Goal: Transaction & Acquisition: Purchase product/service

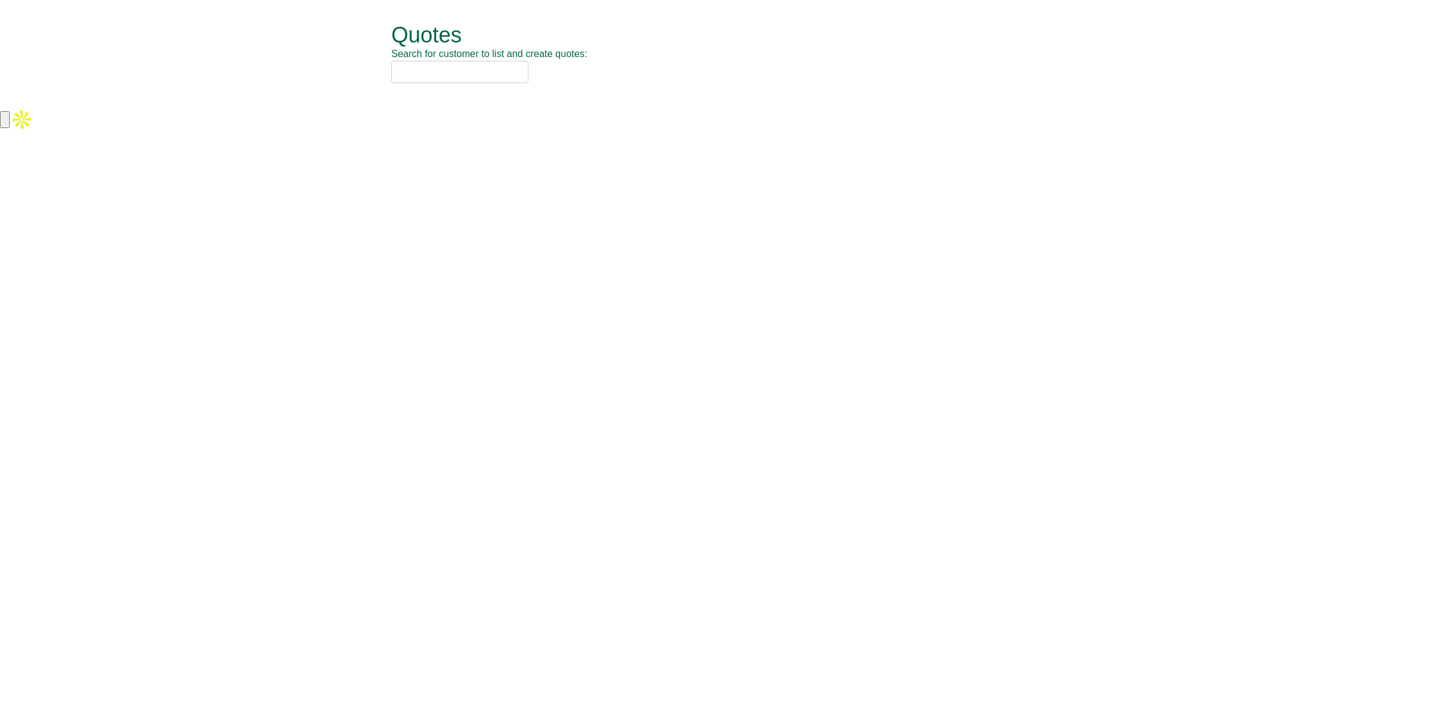
click at [462, 70] on input "text" at bounding box center [459, 72] width 137 height 22
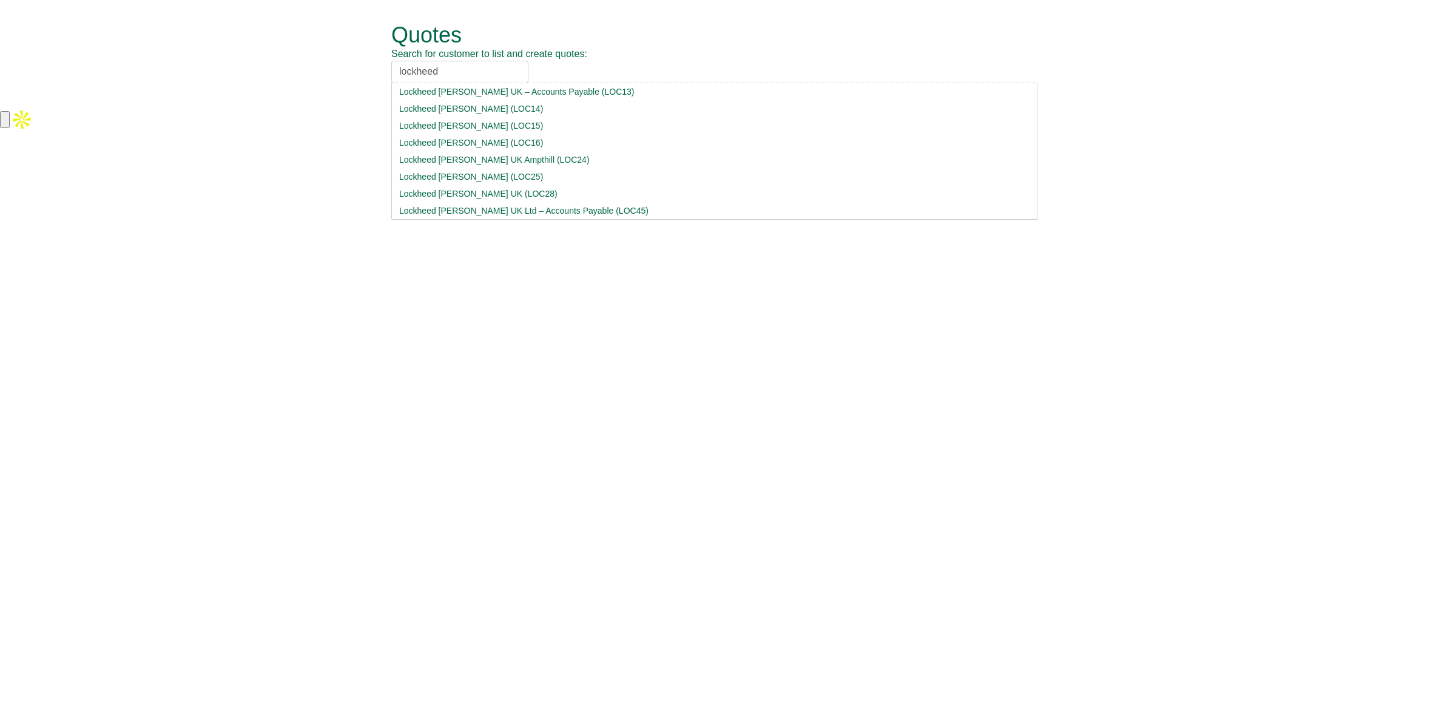
type input "lockheed"
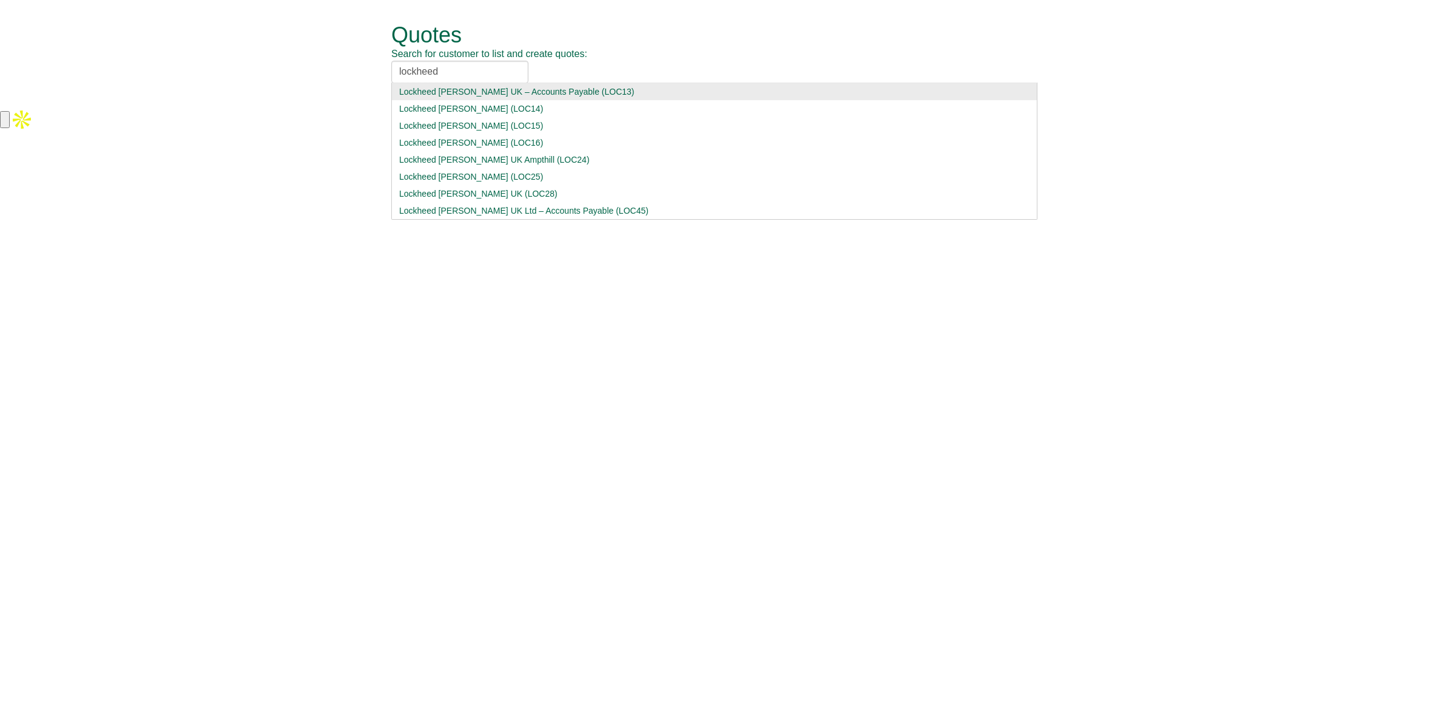
click at [536, 93] on div "Lockheed Martin UK – Accounts Payable (LOC13)" at bounding box center [714, 92] width 630 height 12
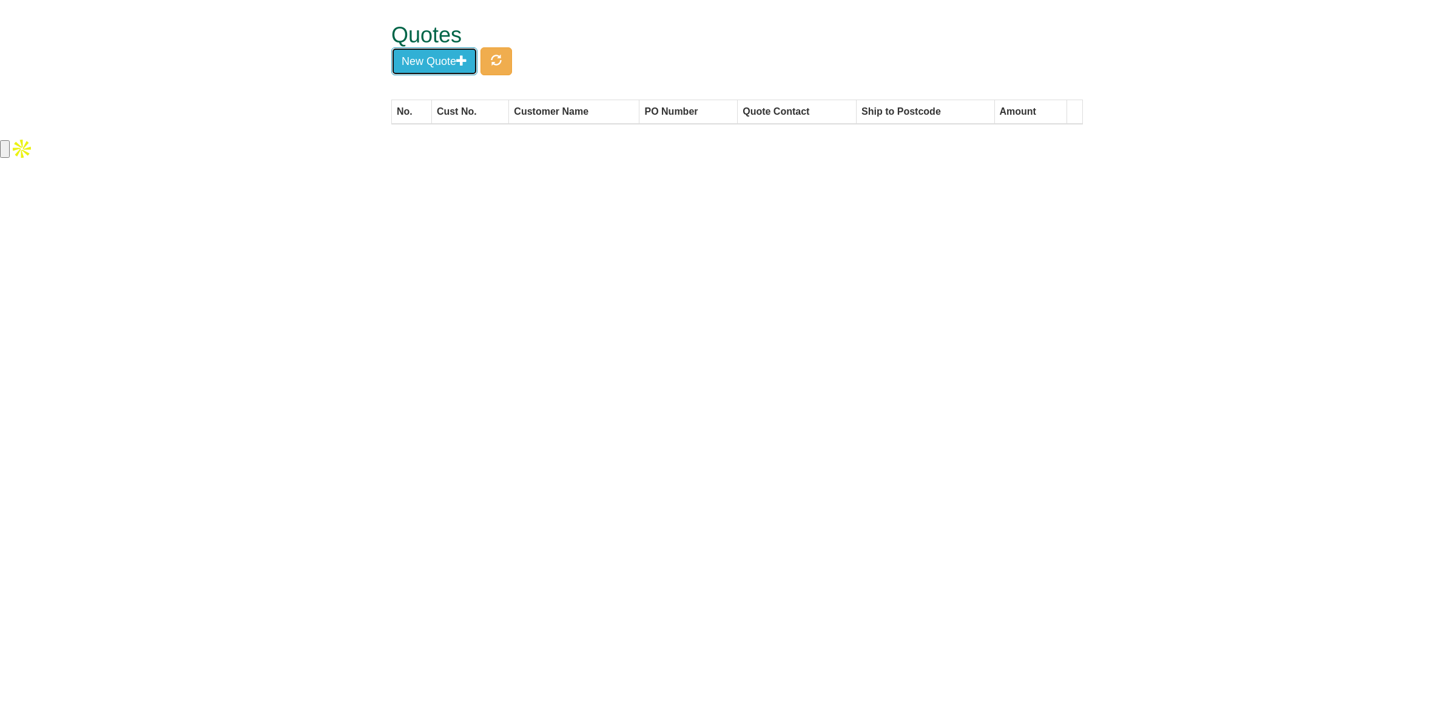
click at [438, 68] on button "New Quote" at bounding box center [434, 61] width 86 height 28
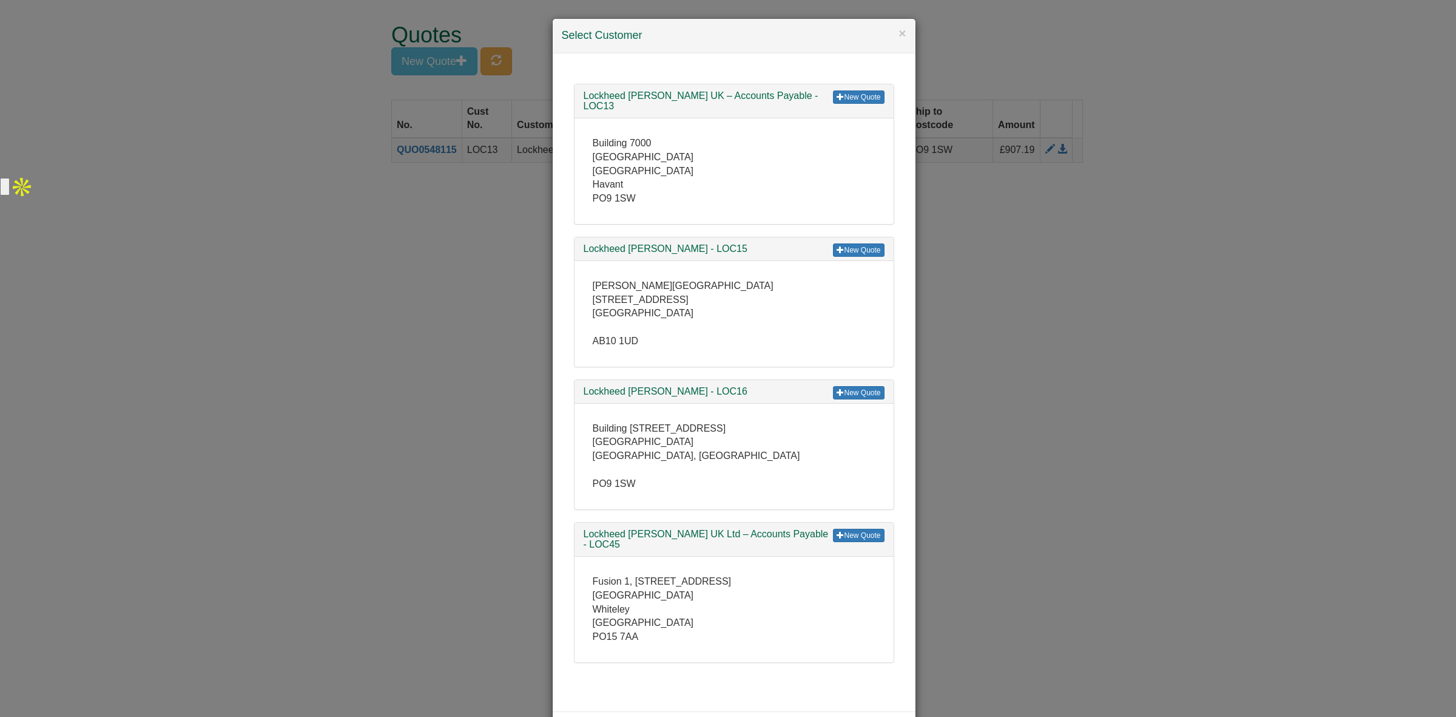
click at [419, 241] on div "× Select Customer New Quote Lockheed Martin UK – Accounts Payable - LOC13 Build…" at bounding box center [728, 358] width 1456 height 717
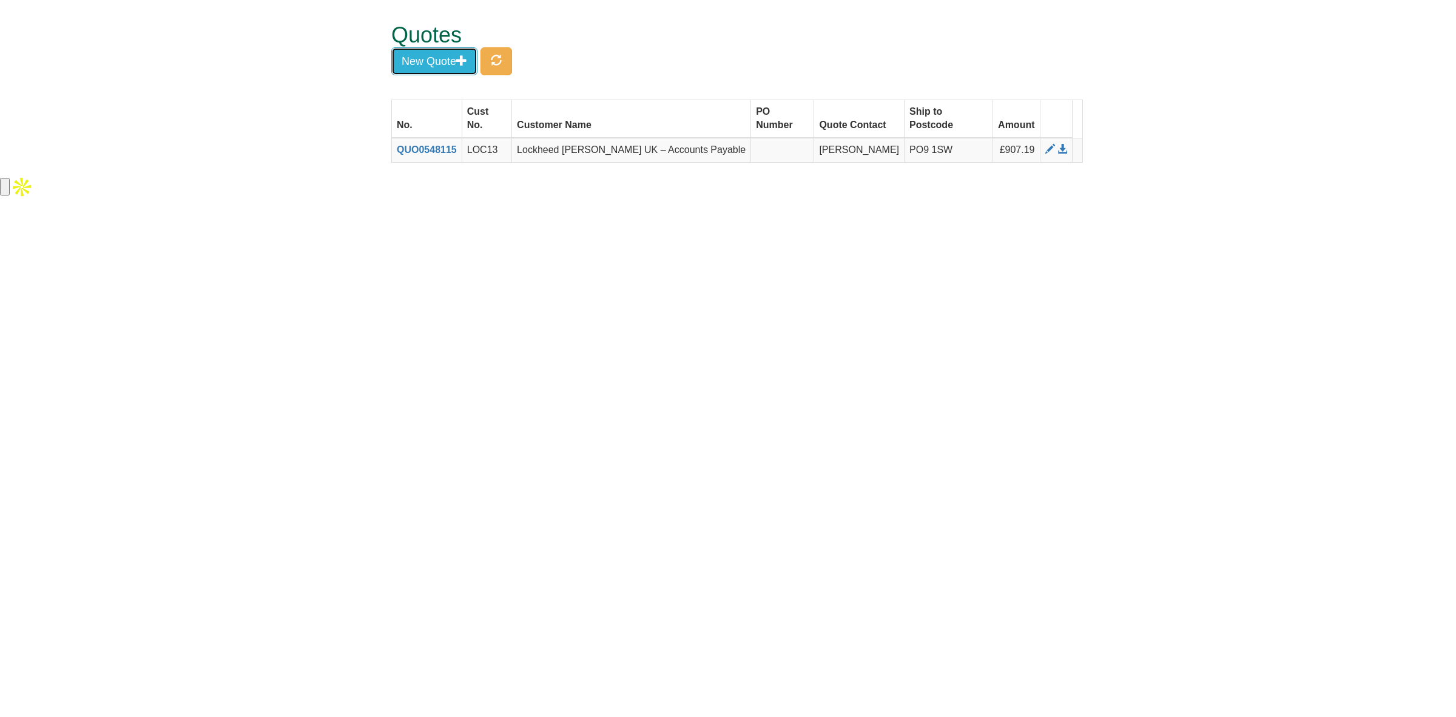
click at [441, 62] on button "New Quote" at bounding box center [434, 61] width 86 height 28
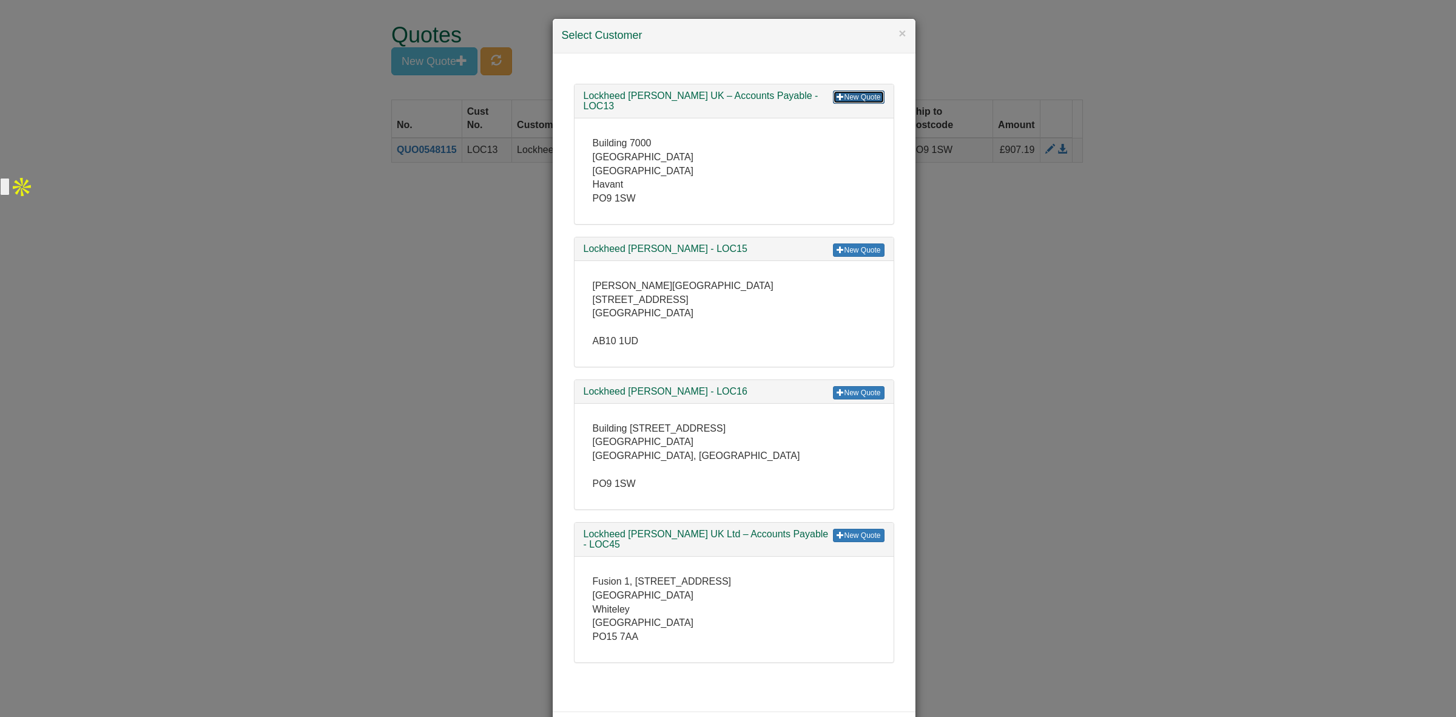
click at [859, 98] on link "New Quote" at bounding box center [858, 96] width 51 height 13
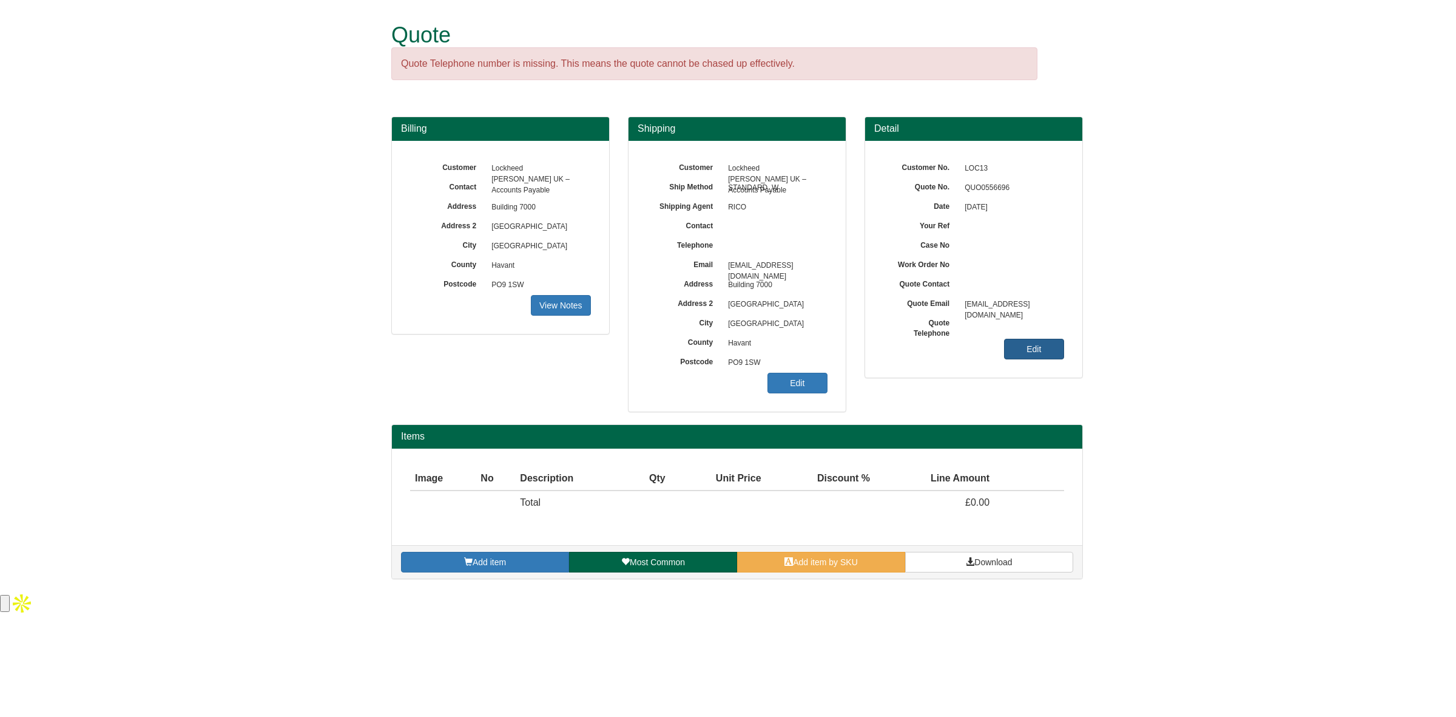
click at [1035, 356] on link "Edit" at bounding box center [1034, 349] width 60 height 21
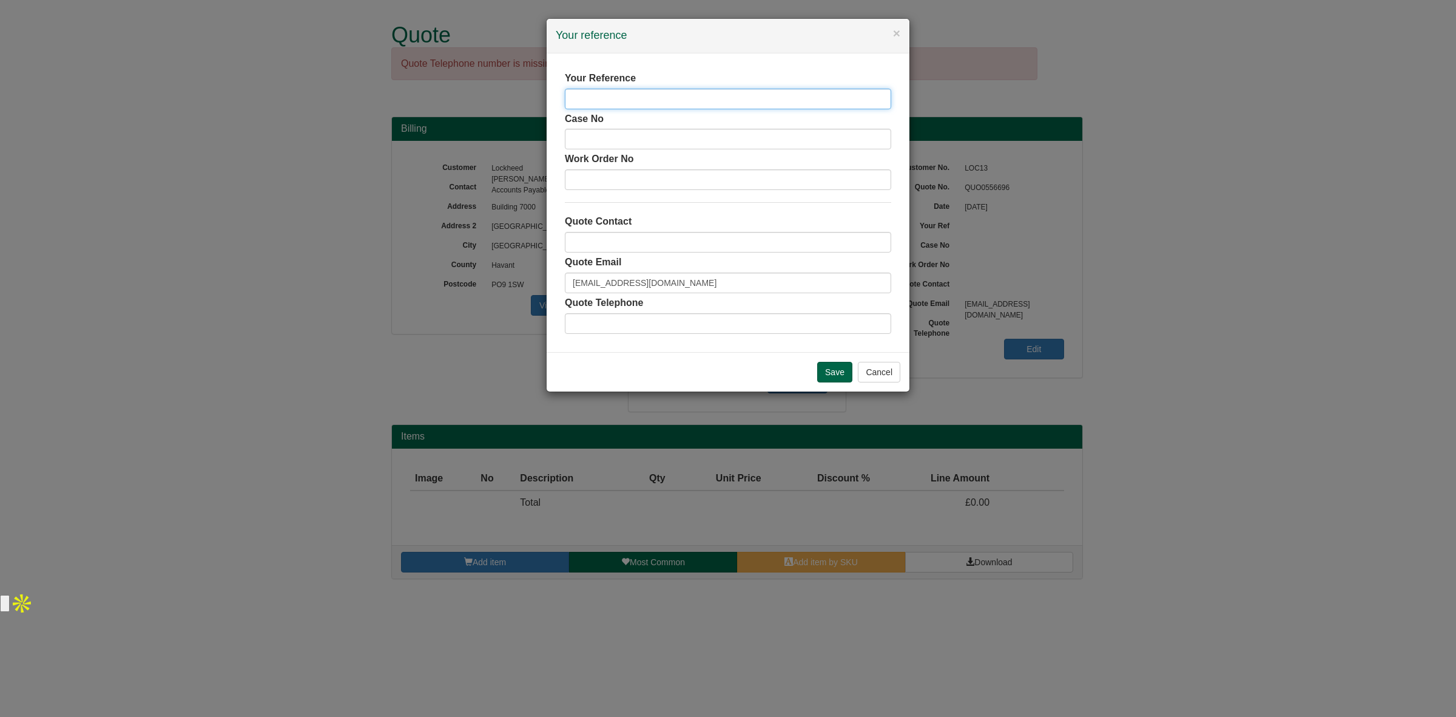
click at [660, 101] on input "text" at bounding box center [728, 99] width 326 height 21
paste input "[PERSON_NAME]"
type input "[PERSON_NAME]"
click at [649, 234] on input "text" at bounding box center [728, 242] width 326 height 21
type input "[PERSON_NAME]"
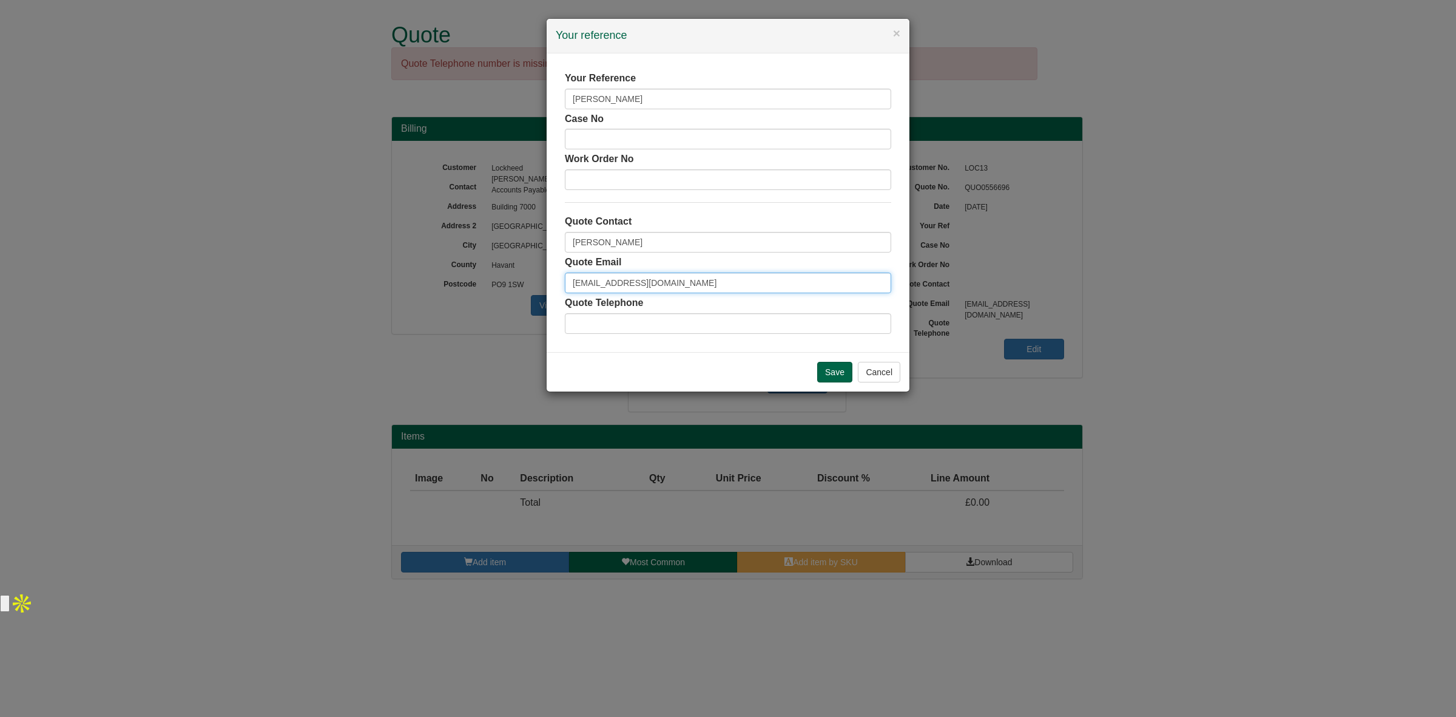
drag, startPoint x: 727, startPoint y: 280, endPoint x: 422, endPoint y: 284, distance: 305.2
click at [422, 284] on div "× Your reference Your Reference [PERSON_NAME] Case No Work Order No Quote Conta…" at bounding box center [728, 358] width 1456 height 717
click at [837, 375] on input "Save" at bounding box center [834, 372] width 35 height 21
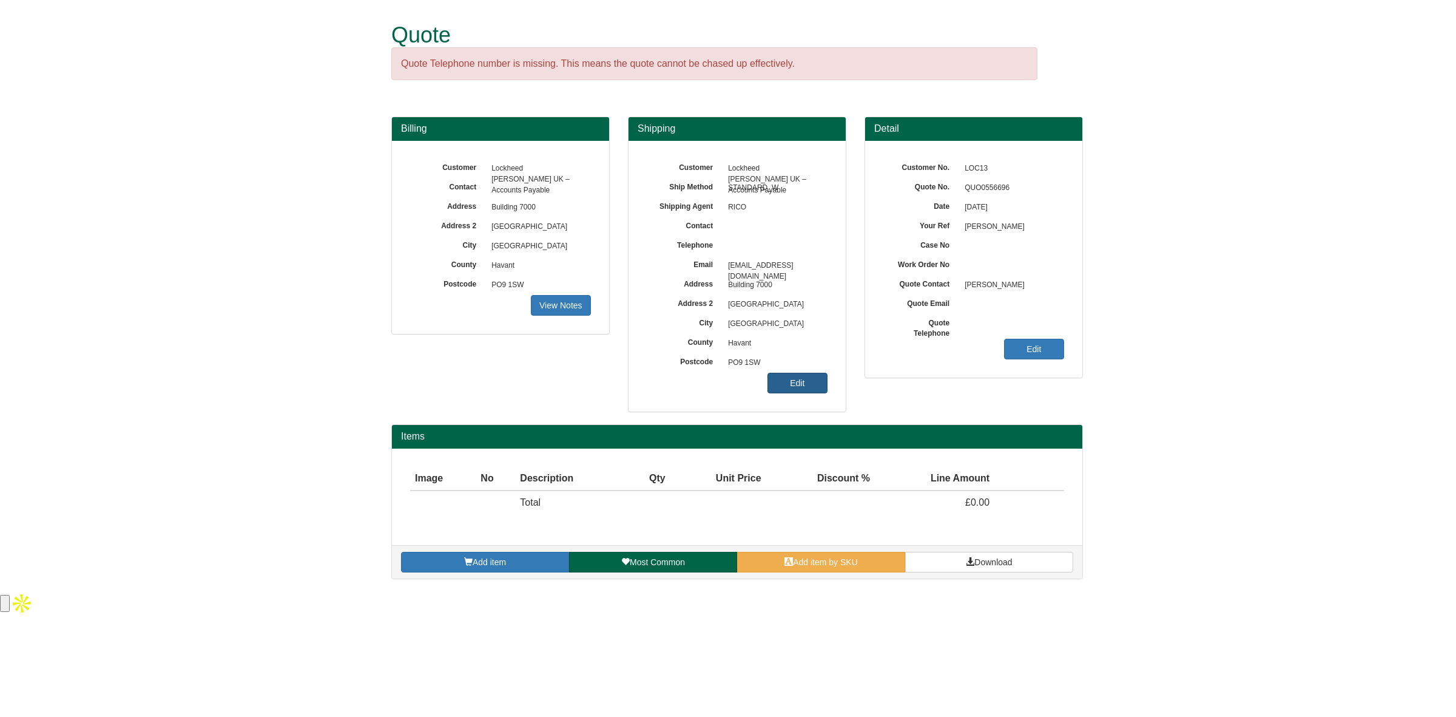
click at [806, 377] on link "Edit" at bounding box center [798, 383] width 60 height 21
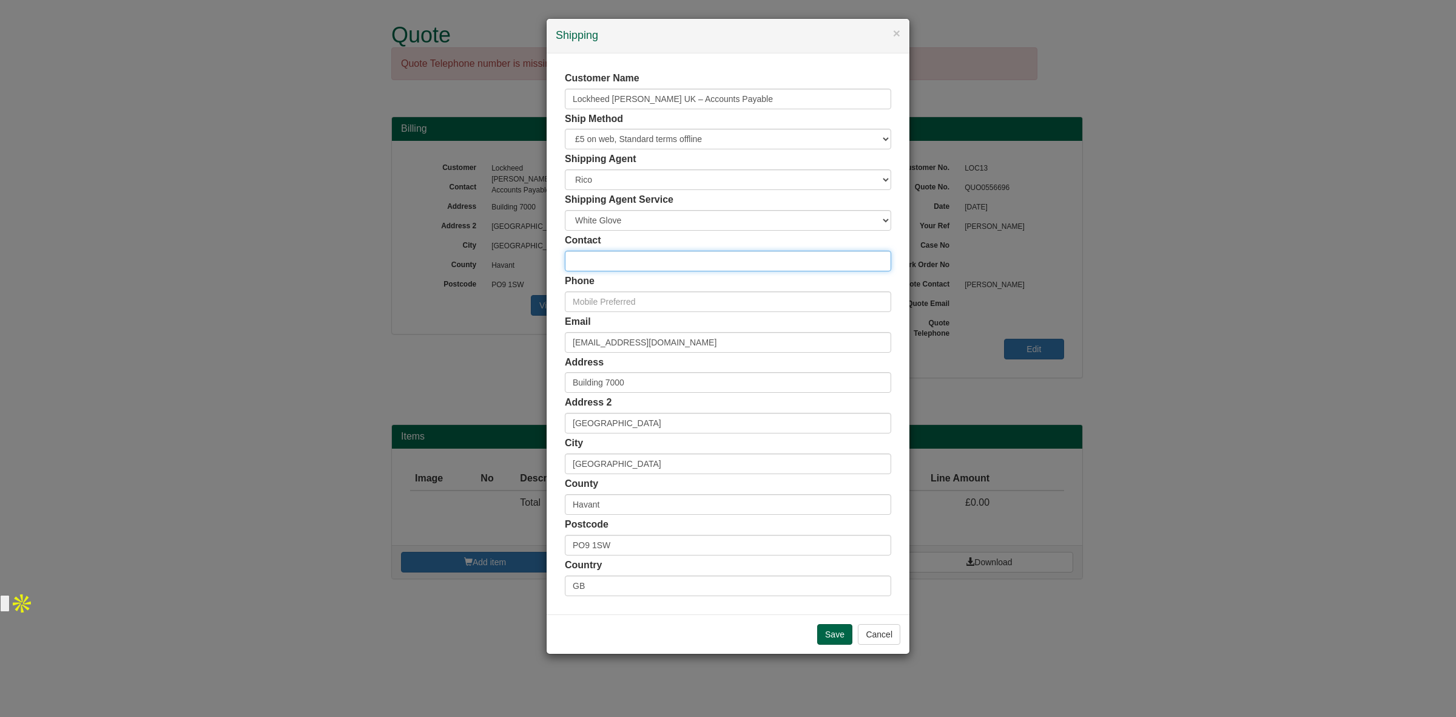
click at [616, 264] on input "text" at bounding box center [728, 261] width 326 height 21
paste input "[PERSON_NAME]"
type input "[PERSON_NAME]"
click at [623, 300] on input "text" at bounding box center [728, 301] width 326 height 21
paste input "+44 7386 689762"
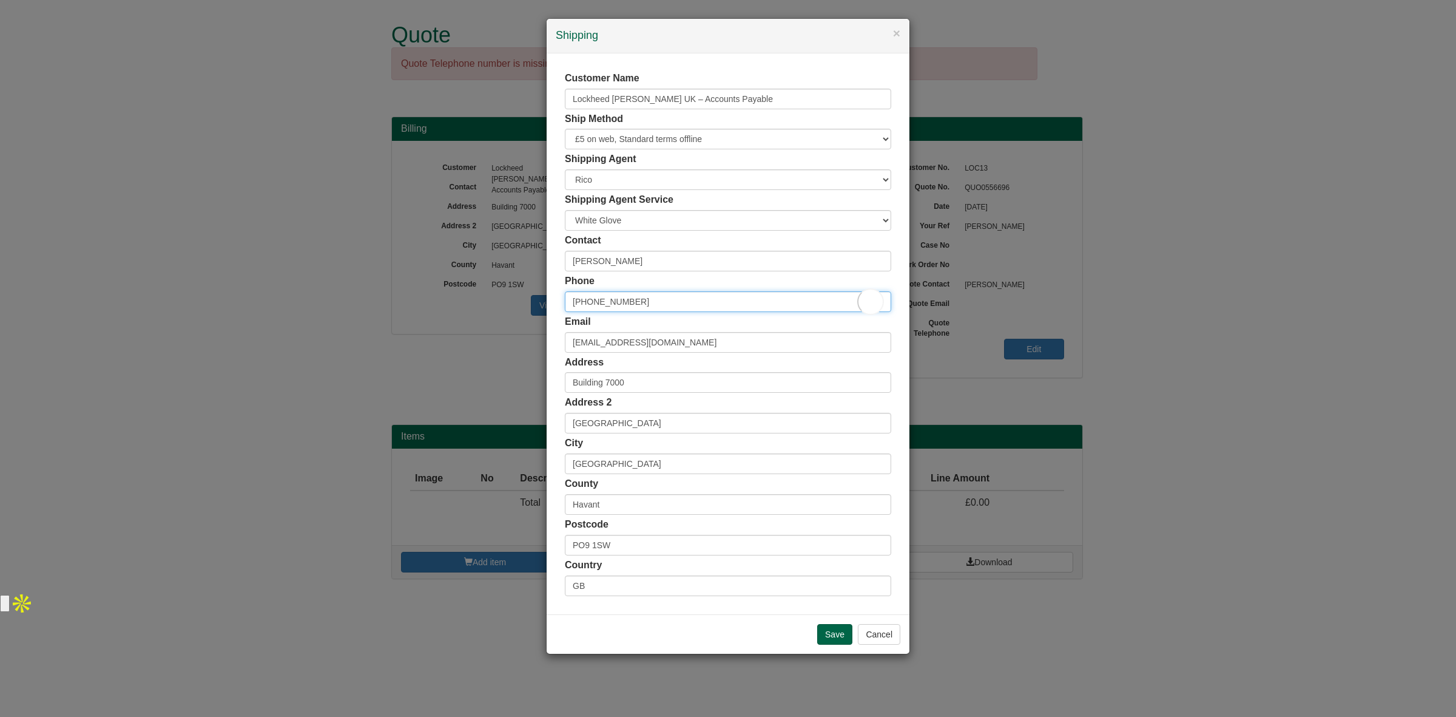
type input "+44 7386 689762"
drag, startPoint x: 742, startPoint y: 345, endPoint x: 420, endPoint y: 352, distance: 321.7
click at [420, 352] on div "× Shipping Customer Name Lockheed Martin UK – Accounts Payable Ship Method Free…" at bounding box center [728, 358] width 1456 height 717
paste input "mark.b.whiteside"
type input "mark.b.whiteside@global.lmco.com"
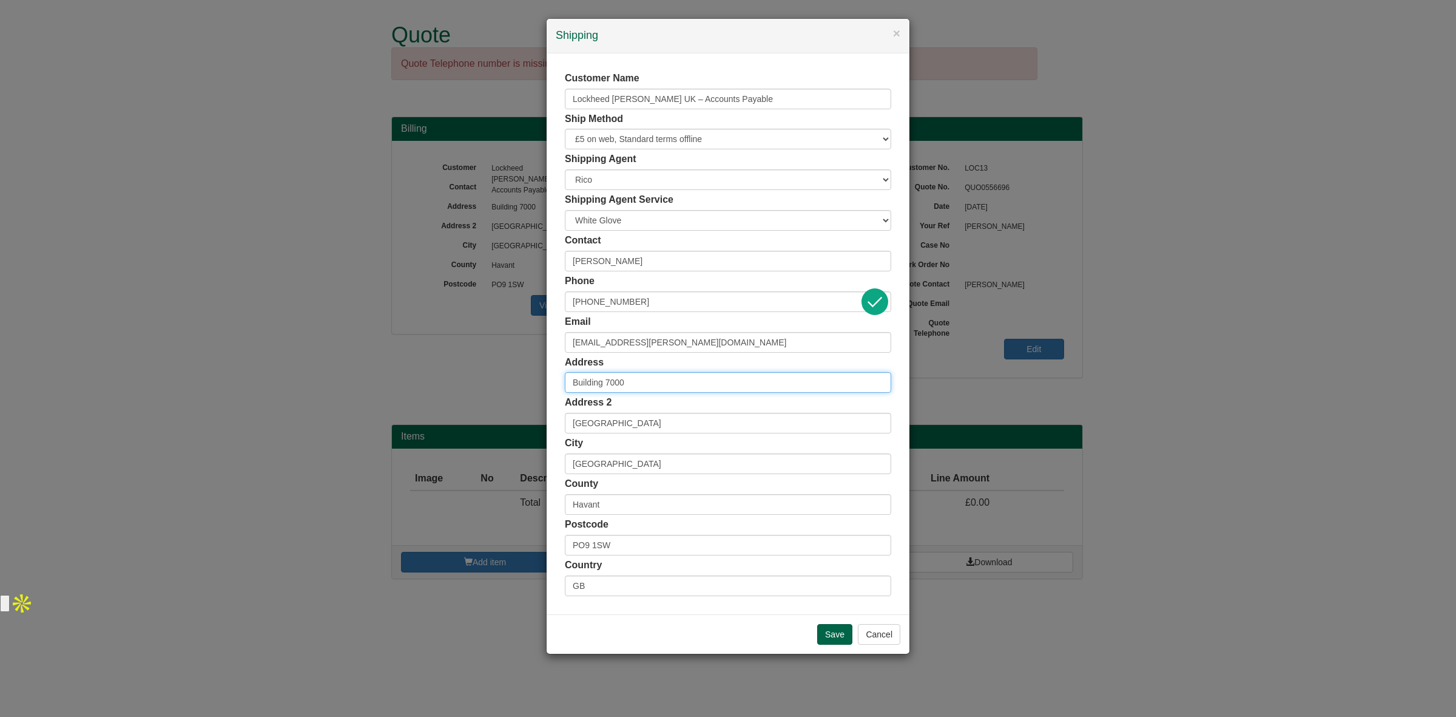
drag, startPoint x: 633, startPoint y: 387, endPoint x: 495, endPoint y: 385, distance: 137.8
click at [495, 385] on div "× Shipping Customer Name Lockheed Martin UK – Accounts Payable Ship Method Free…" at bounding box center [728, 358] width 1456 height 717
paste input "GL3 4AB"
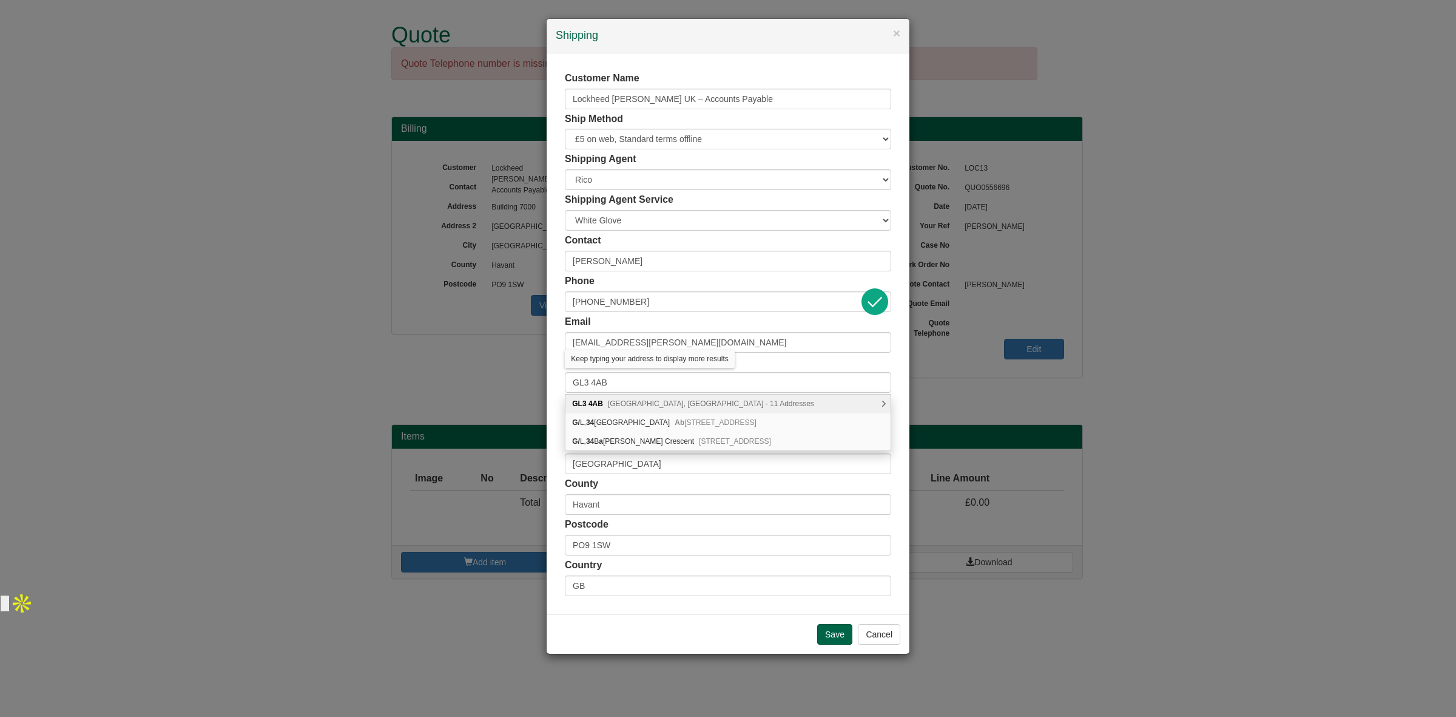
click at [729, 404] on span "Lansdowne Court, Gloucester - 11 Addresses" at bounding box center [711, 403] width 206 height 8
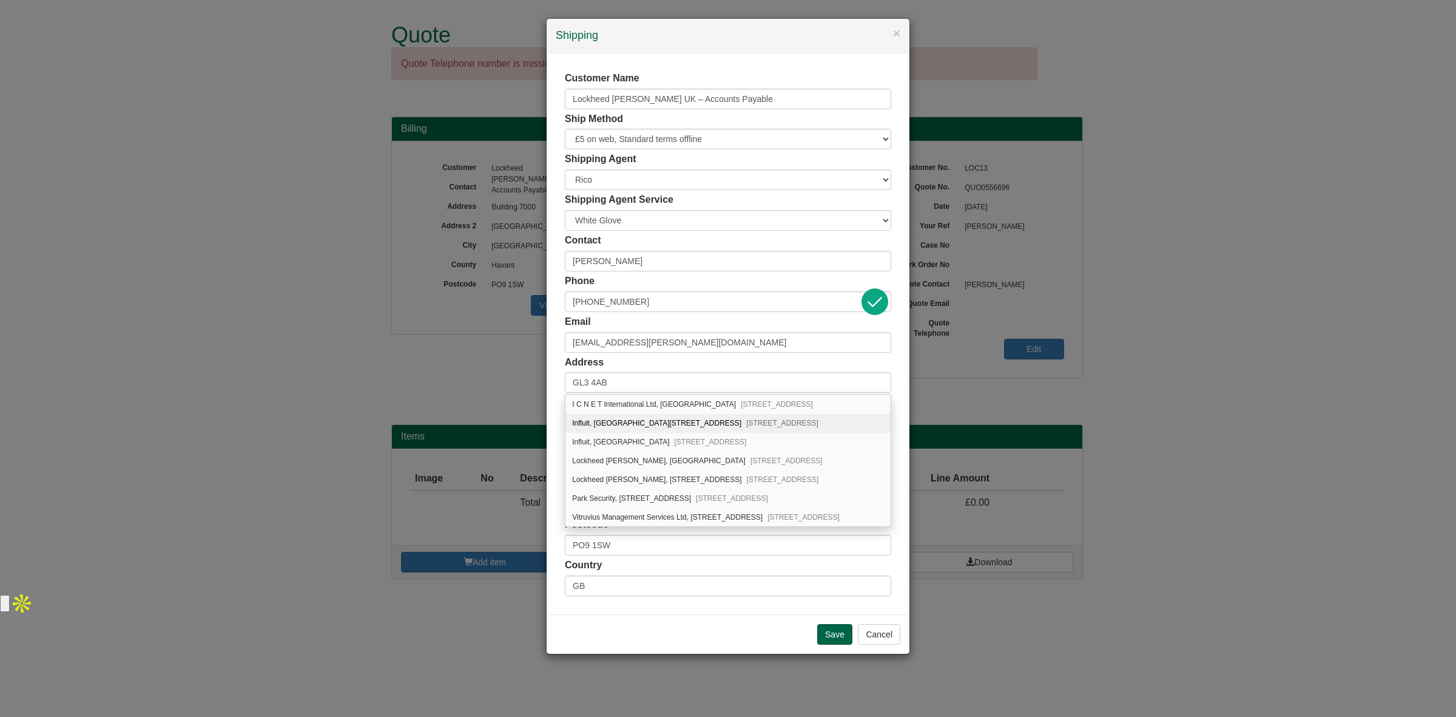
scroll to position [132, 0]
click at [708, 460] on div "Lockheed Martin, Unit 1250, Lansdowne Court Gloucester Business Park, Brockwort…" at bounding box center [728, 459] width 325 height 19
type input "Lockheed Martin"
type input "Unit 1250, Lansdowne Court, Gloucester Business Park, Brockworth"
type input "Gloucester"
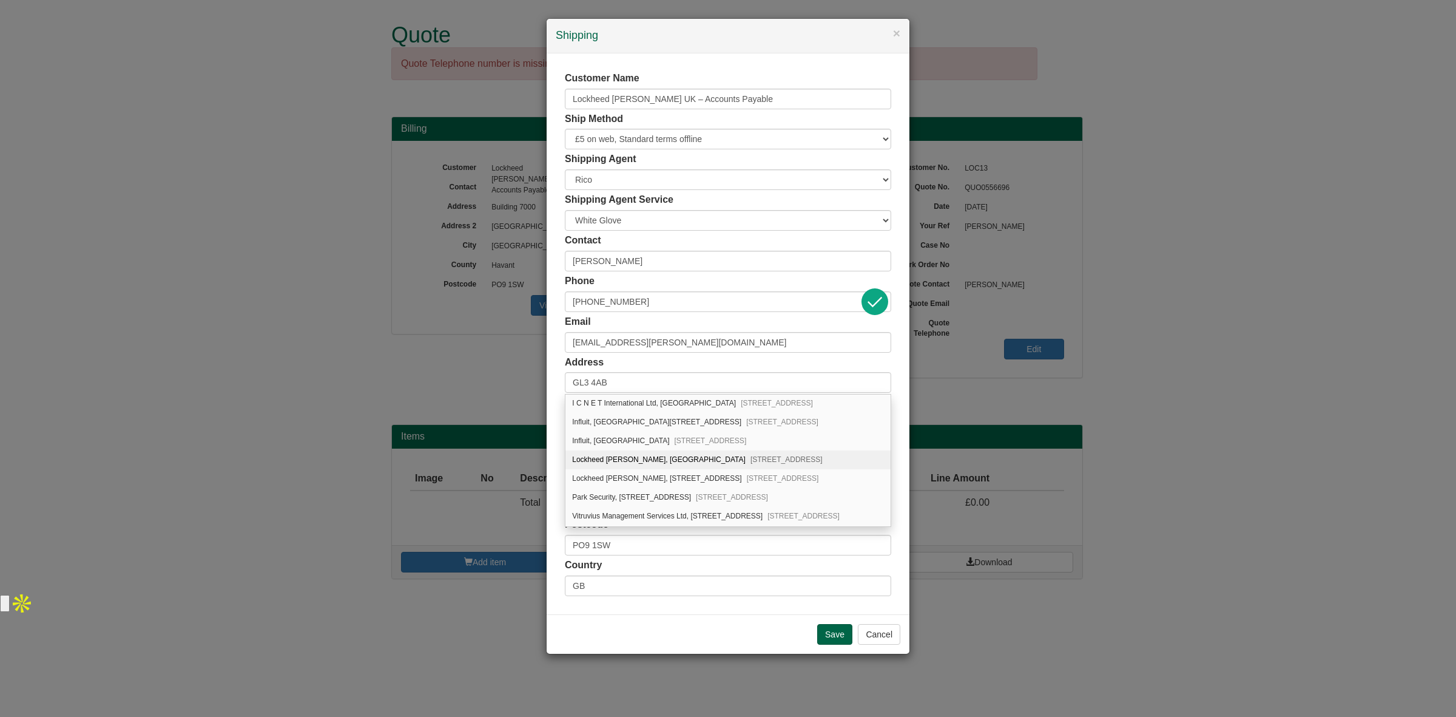
type input "Gloucestershire"
type input "GL3 4AB"
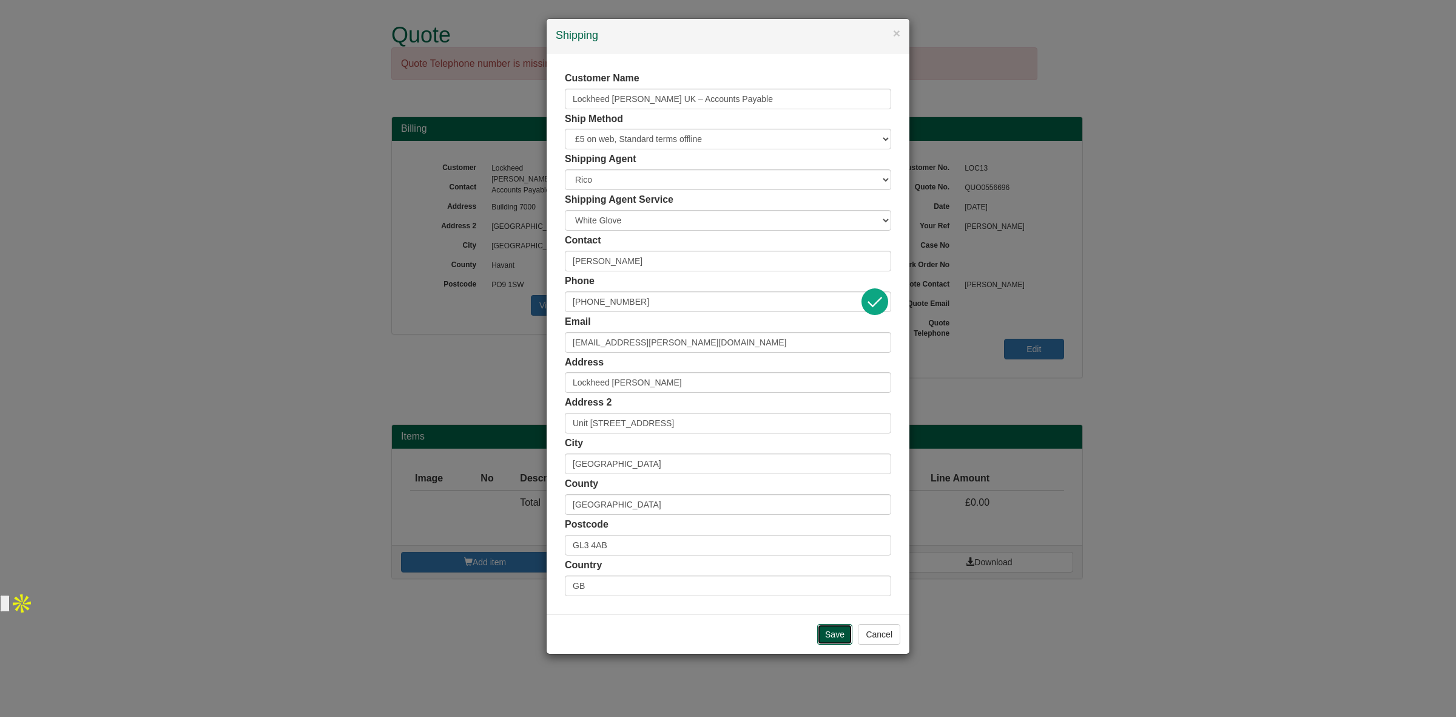
click at [823, 632] on input "Save" at bounding box center [834, 634] width 35 height 21
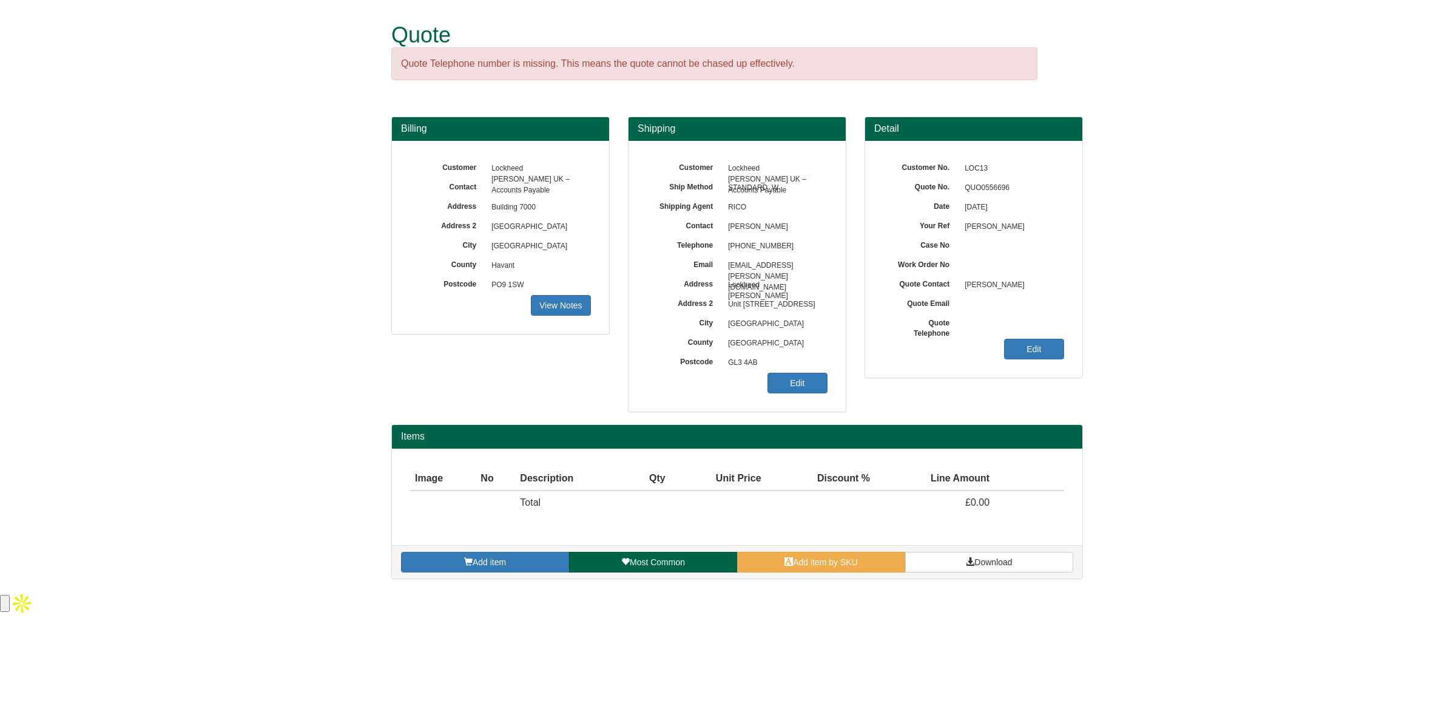
click at [814, 574] on div "Add item Most Common Add item by SKU Download" at bounding box center [737, 561] width 691 height 33
click at [789, 558] on span at bounding box center [789, 561] width 8 height 8
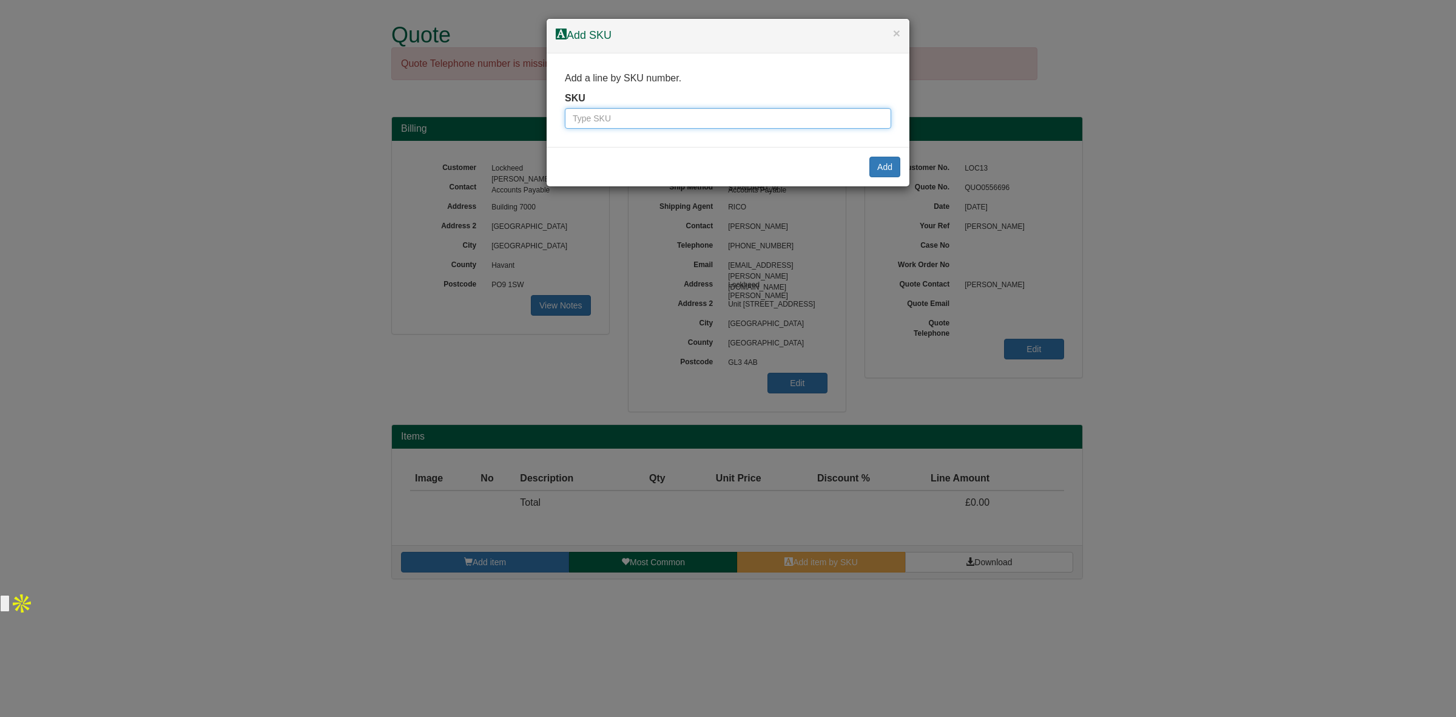
click at [622, 124] on input "text" at bounding box center [728, 118] width 326 height 21
paste input "8814018"
type input "8814018"
click at [890, 164] on button "Add" at bounding box center [885, 167] width 31 height 21
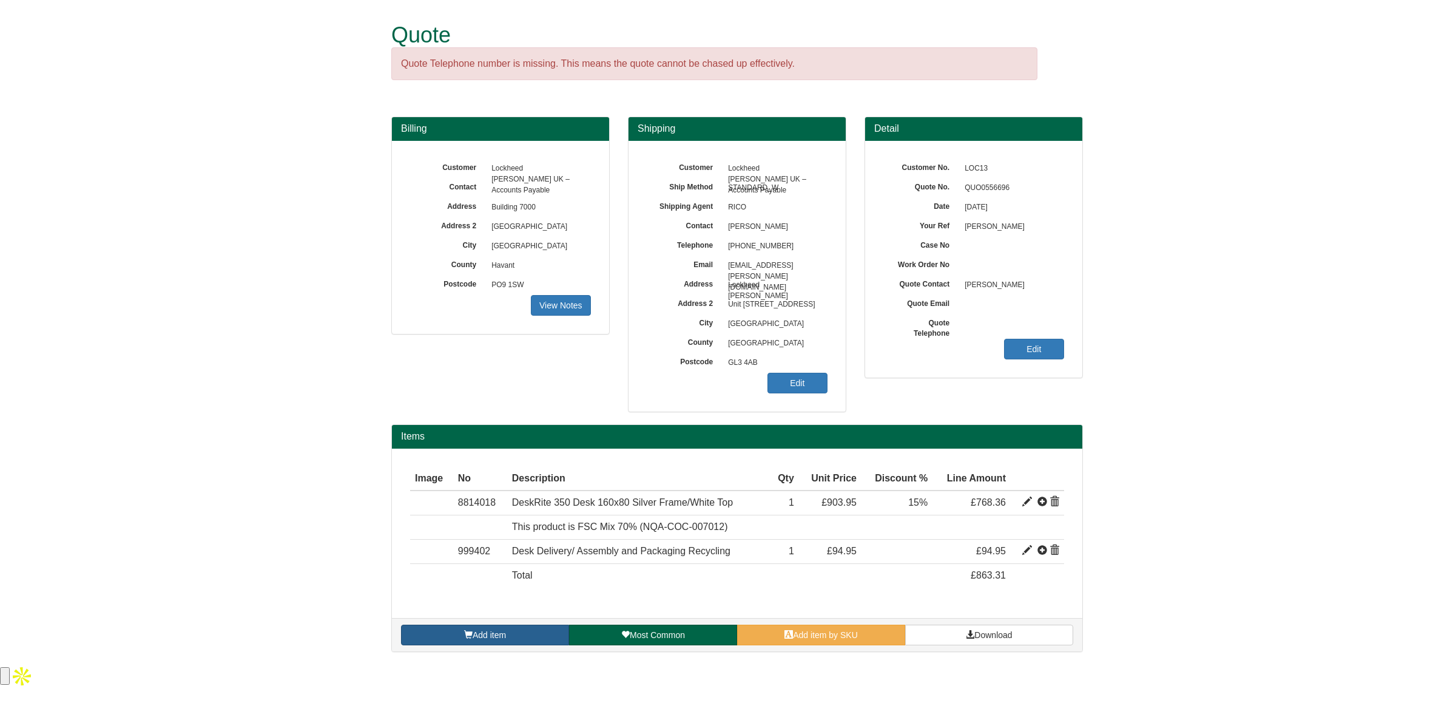
click at [461, 635] on link "Add item" at bounding box center [485, 634] width 168 height 21
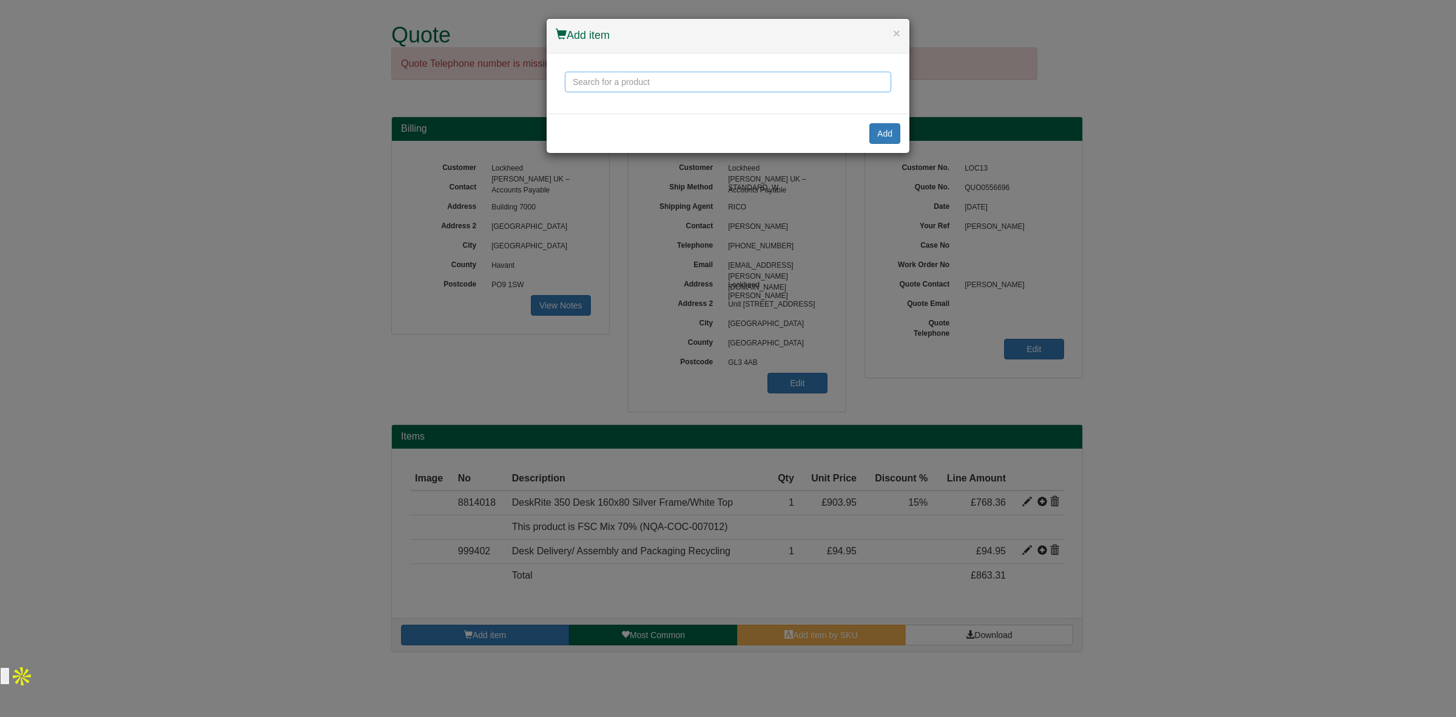
click at [602, 80] on input "text" at bounding box center [728, 82] width 326 height 21
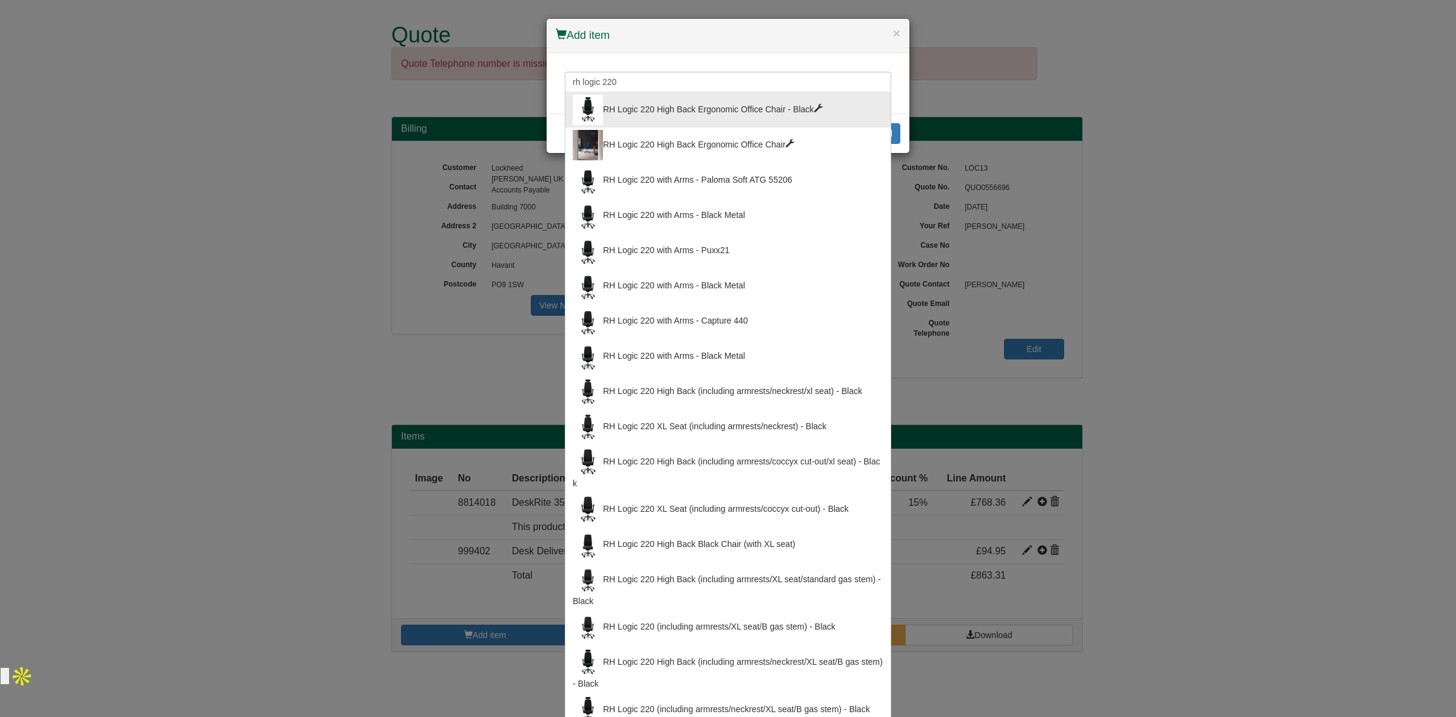
click at [689, 104] on div "RH Logic 220 High Back Ergonomic Office Chair - Black" at bounding box center [728, 110] width 311 height 30
type input "RH Logic 220 High Back Ergonomic Office Chair - Black"
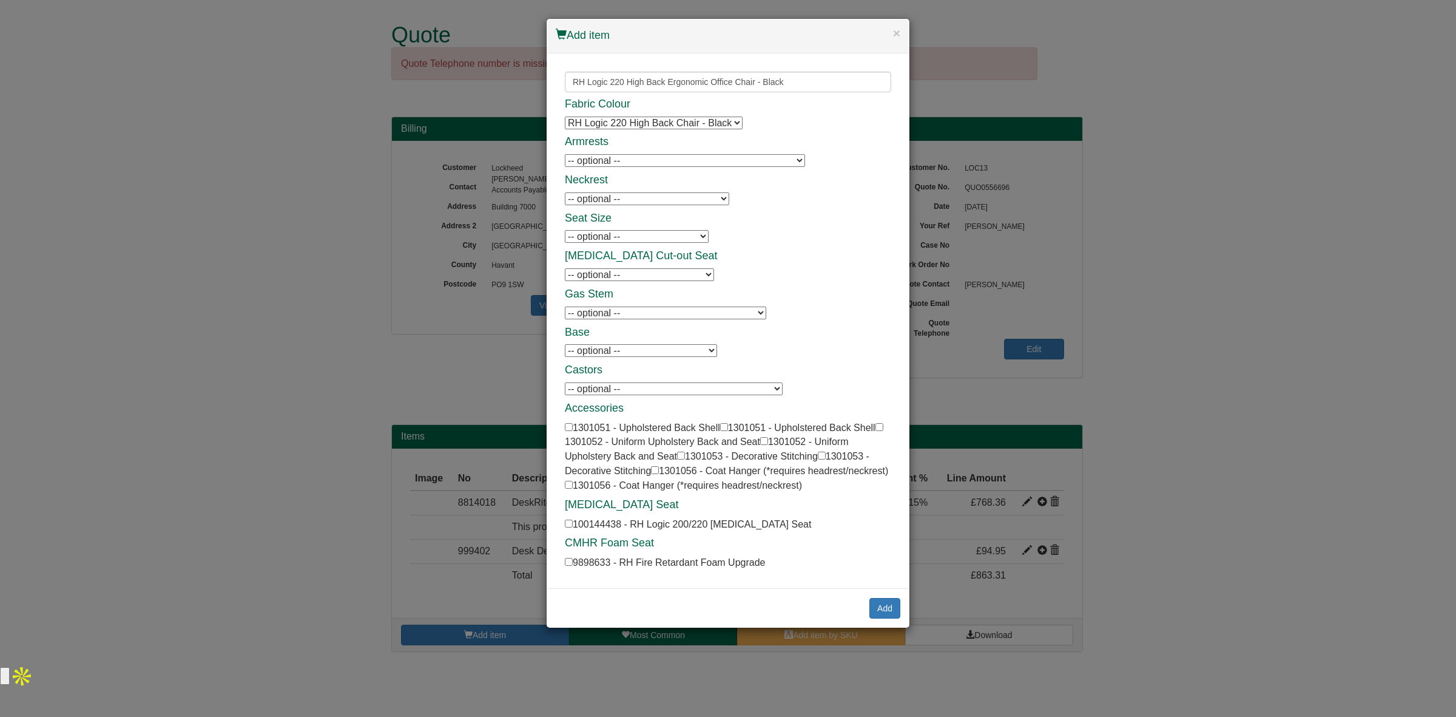
click at [675, 155] on select "-- optional -- 8L Armrests - Black - Black Frame 8L Armrests - Black - Black Fr…" at bounding box center [685, 160] width 240 height 13
select select "1301054"
click at [565, 154] on select "-- optional -- 8L Armrests - Black - Black Frame 8L Armrests - Black - Black Fr…" at bounding box center [685, 160] width 240 height 13
click at [641, 193] on select "-- optional -- RH Logic 200/220 Neckrest - Black RH Logic 200/220 Neckrest - Bl…" at bounding box center [647, 198] width 164 height 13
select select "1301046"
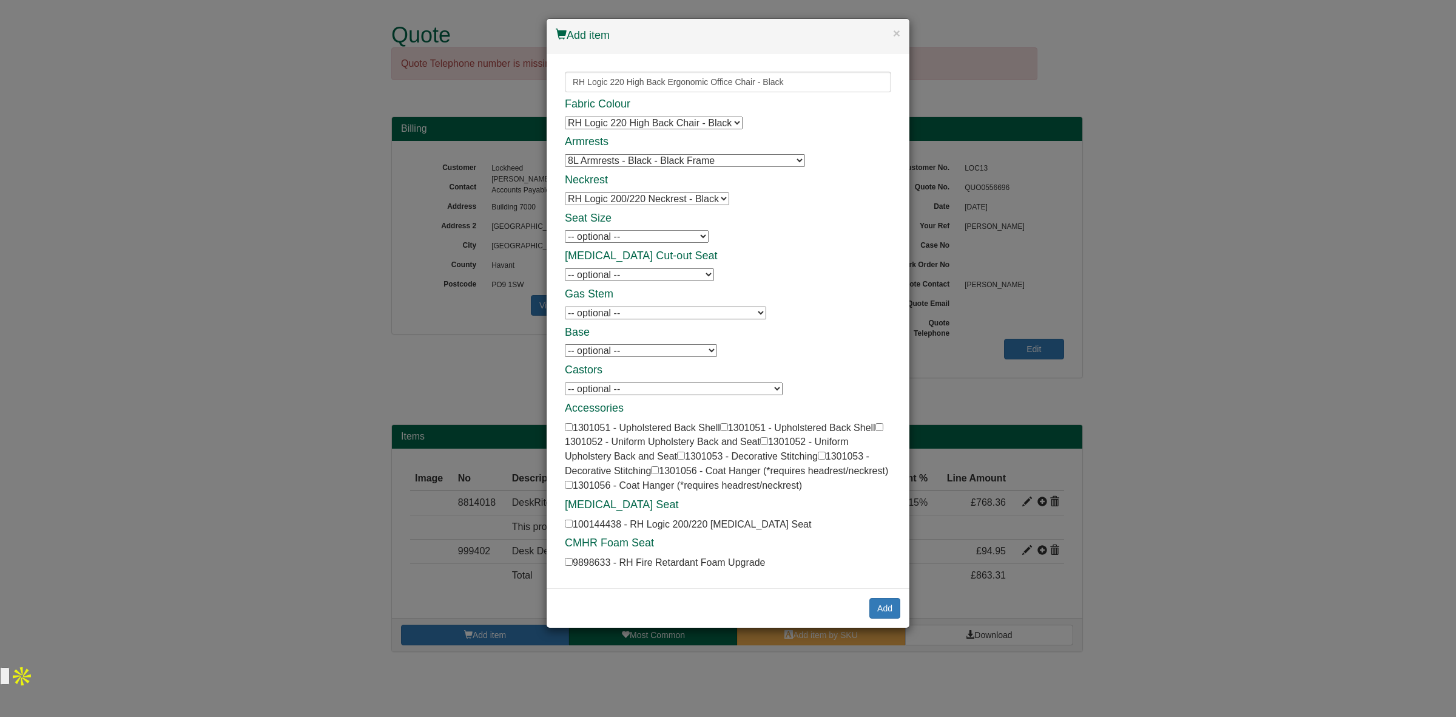
click at [565, 192] on select "-- optional -- RH Logic 200/220 Neckrest - Black RH Logic 200/220 Neckrest - Bl…" at bounding box center [647, 198] width 164 height 13
click at [625, 231] on select "-- optional -- XL Seat - 505(w) x 490(d) mm XL Seat - 505(w) x 490(d) mm" at bounding box center [637, 236] width 144 height 13
select select "1301057"
click at [565, 230] on select "-- optional -- XL Seat - 505(w) x 490(d) mm XL Seat - 505(w) x 490(d) mm" at bounding box center [637, 236] width 144 height 13
click at [884, 602] on button "Add" at bounding box center [885, 608] width 31 height 21
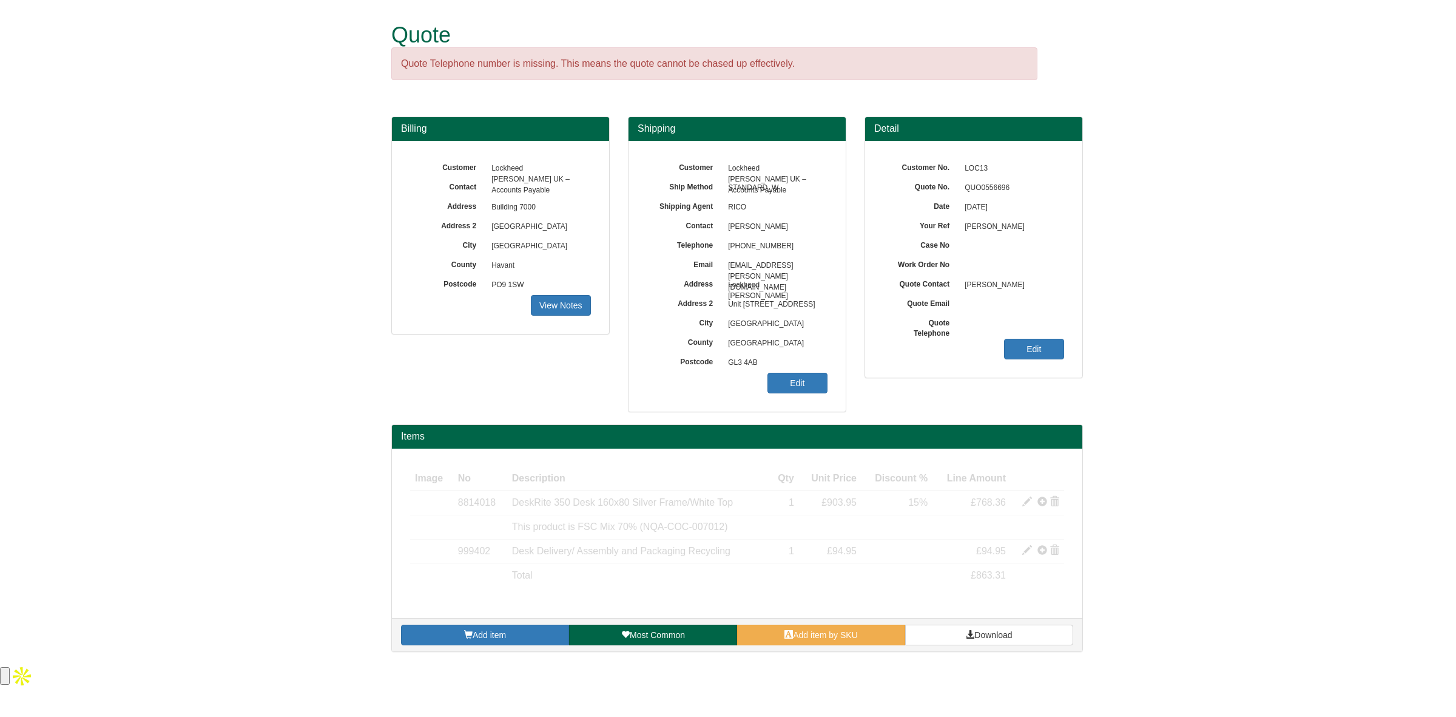
drag, startPoint x: 778, startPoint y: 226, endPoint x: 720, endPoint y: 221, distance: 58.4
click at [720, 159] on div "Contact Mark Whiteside" at bounding box center [737, 159] width 181 height 0
copy div "[PERSON_NAME]"
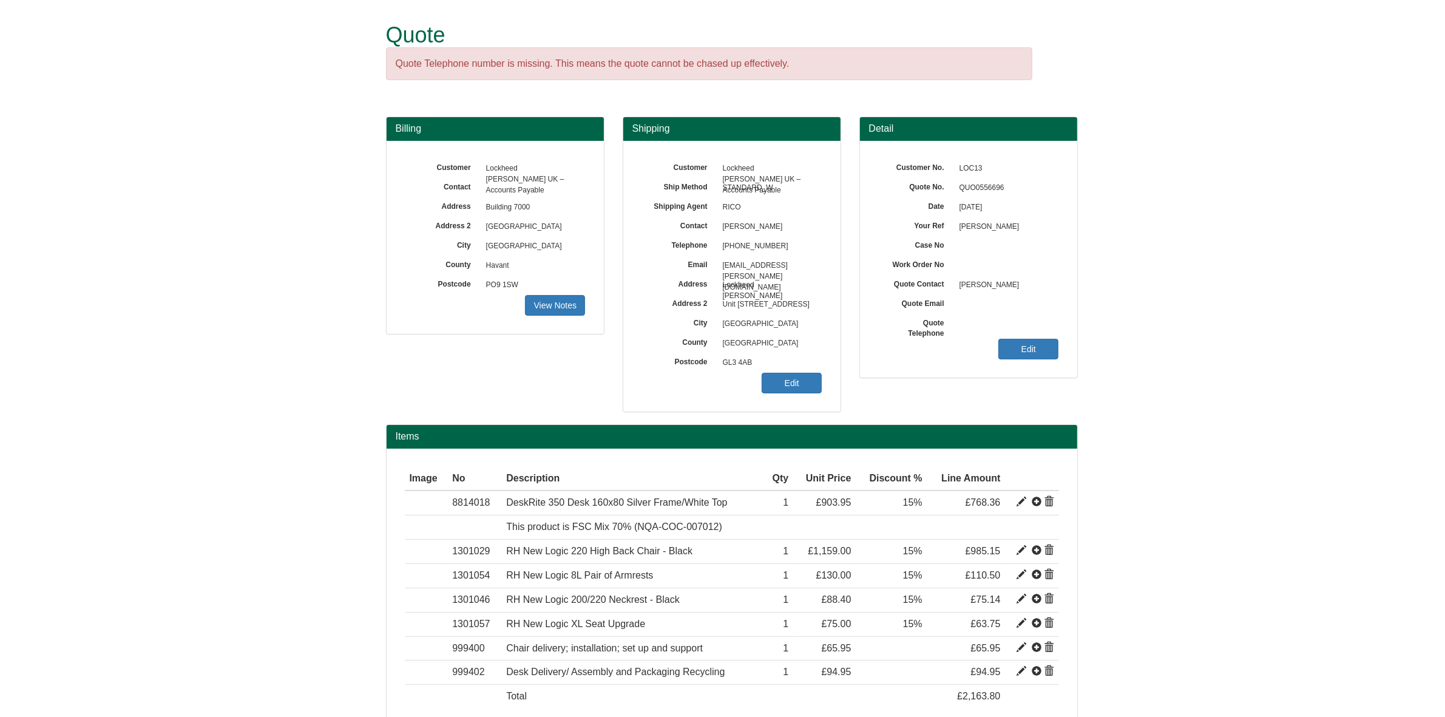
scroll to position [70, 0]
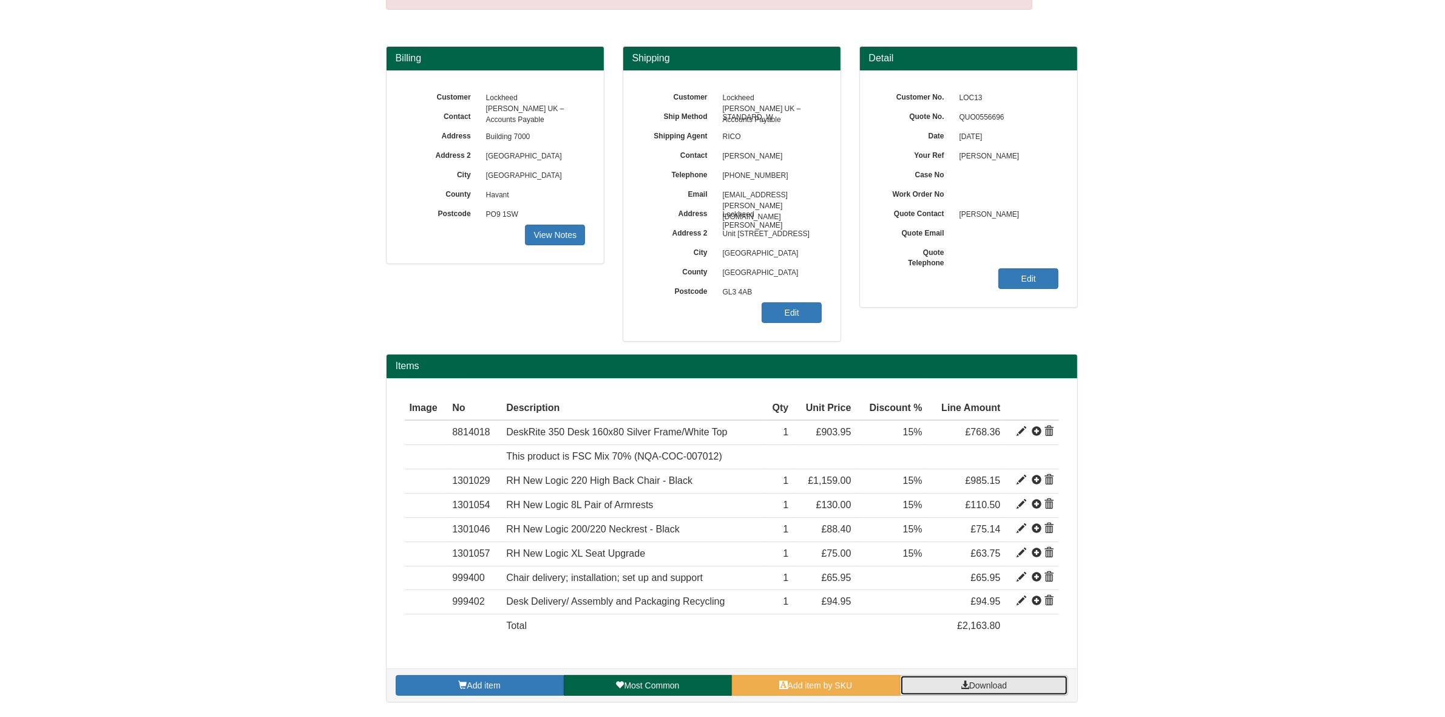
click at [977, 687] on span "Download" at bounding box center [988, 685] width 38 height 10
